Goal: Task Accomplishment & Management: Manage account settings

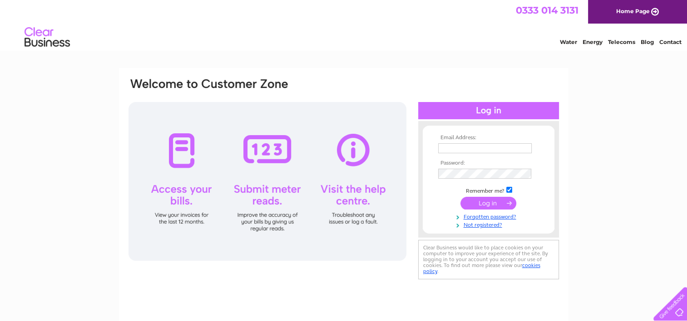
type input "[EMAIL_ADDRESS][DOMAIN_NAME]"
click at [488, 203] on input "submit" at bounding box center [488, 203] width 56 height 13
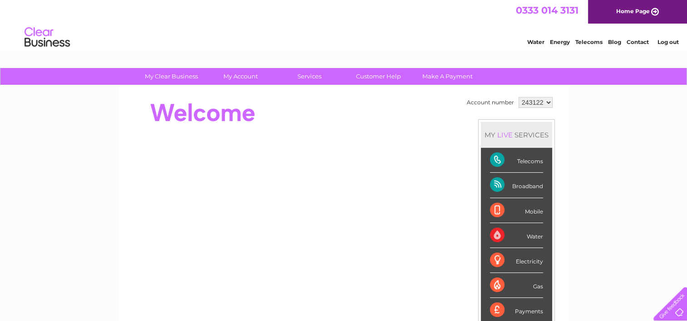
click at [547, 102] on select "243122 332147" at bounding box center [535, 102] width 34 height 11
select select "332147"
click at [518, 97] on select "243122 332147" at bounding box center [535, 102] width 34 height 11
